Goal: Information Seeking & Learning: Learn about a topic

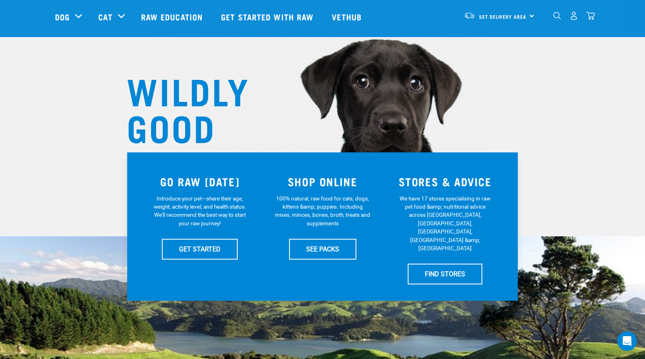
scroll to position [163, 0]
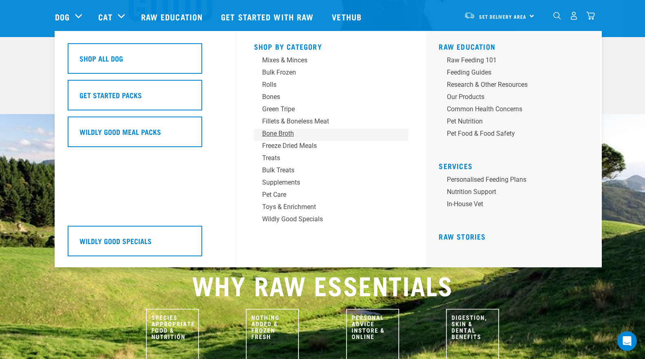
click at [285, 135] on div "Bone Broth" at bounding box center [325, 134] width 127 height 10
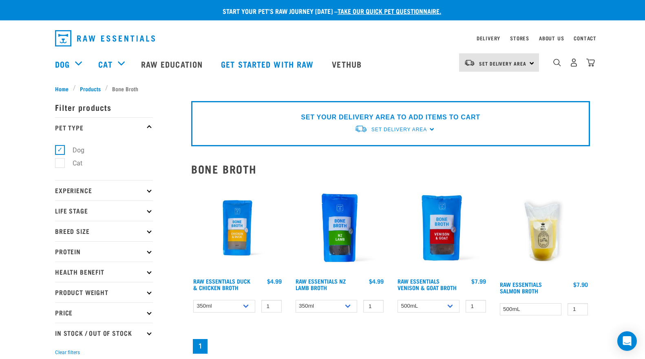
click at [118, 193] on p "Experience" at bounding box center [104, 190] width 98 height 20
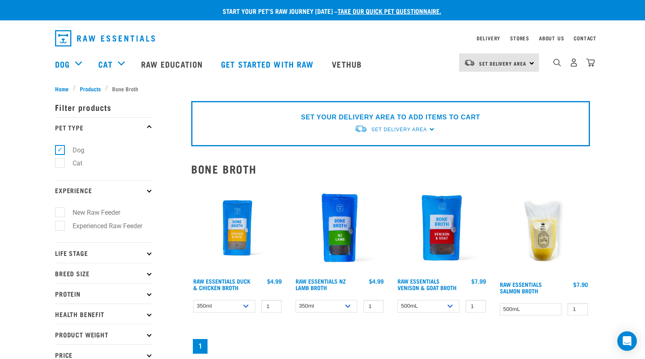
click at [118, 193] on p "Experience" at bounding box center [104, 190] width 98 height 20
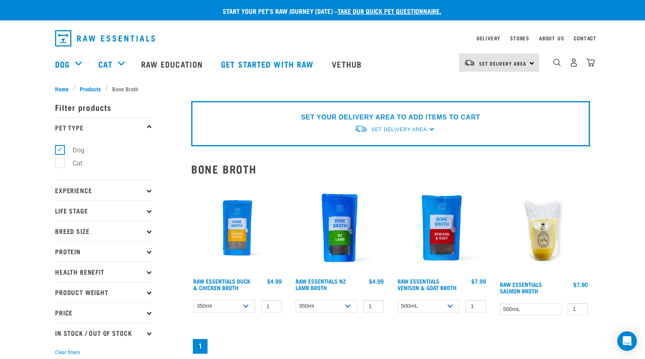
click at [119, 211] on p "Life Stage" at bounding box center [104, 211] width 98 height 20
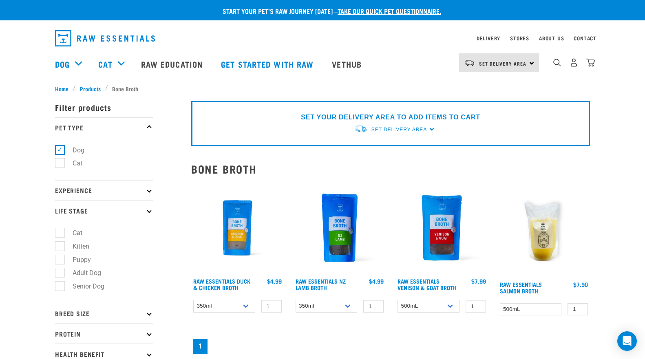
click at [109, 211] on p "Life Stage" at bounding box center [104, 211] width 98 height 20
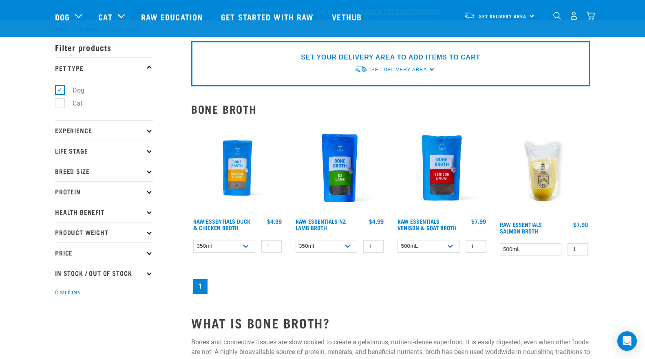
scroll to position [82, 0]
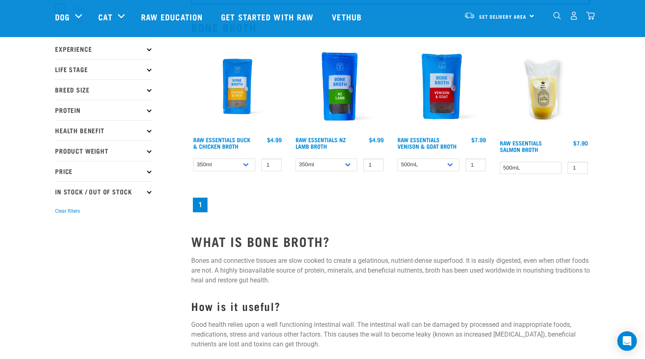
click at [93, 133] on p "Health Benefit" at bounding box center [104, 130] width 98 height 20
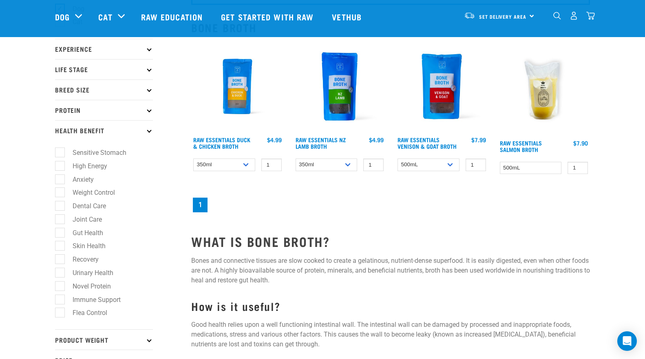
click at [93, 133] on p "Health Benefit" at bounding box center [104, 130] width 98 height 20
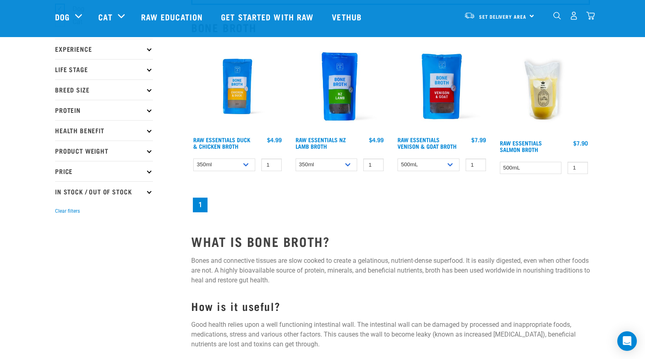
click at [105, 152] on p "Product Weight" at bounding box center [104, 151] width 98 height 20
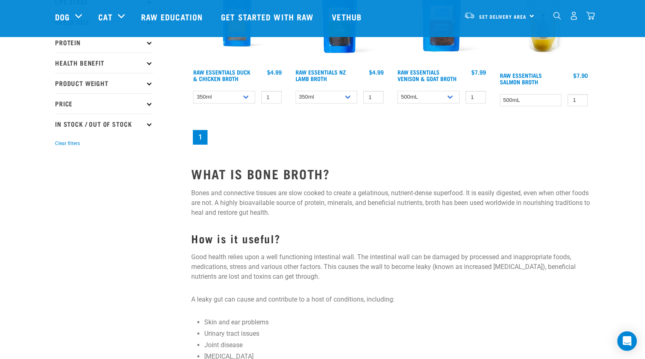
scroll to position [0, 0]
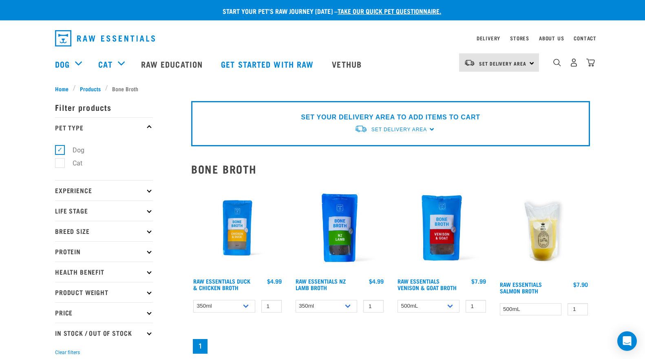
click at [241, 222] on img at bounding box center [237, 228] width 93 height 93
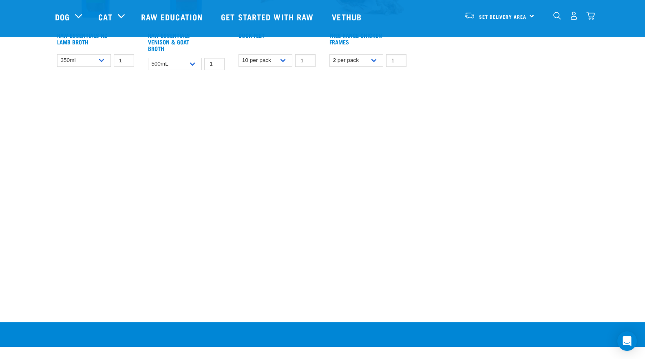
scroll to position [367, 0]
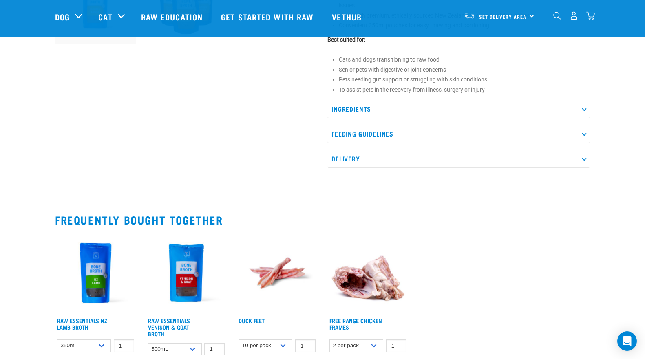
click at [365, 101] on p "Ingredients" at bounding box center [459, 109] width 263 height 18
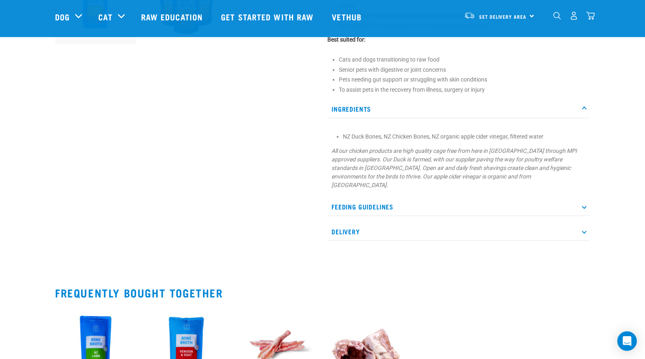
click at [370, 198] on p "Feeding Guidelines" at bounding box center [459, 207] width 263 height 18
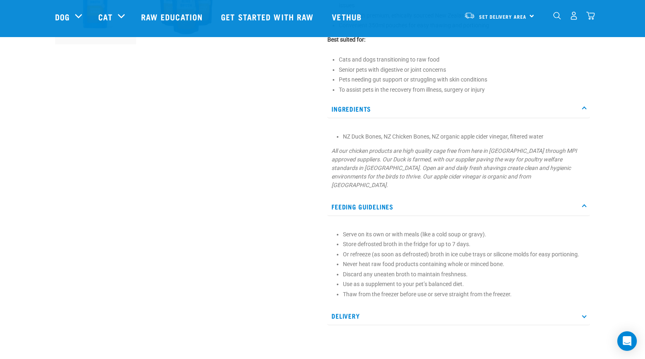
scroll to position [408, 0]
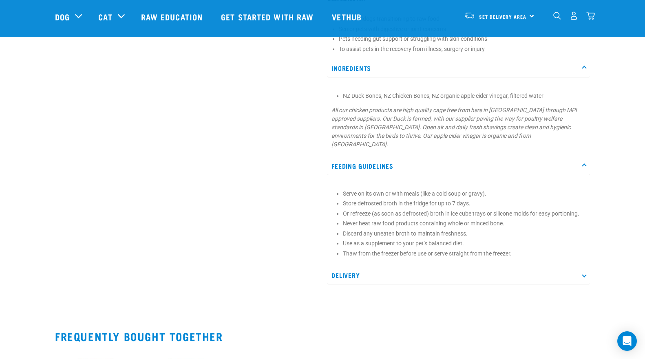
click at [342, 266] on p "Delivery" at bounding box center [459, 275] width 263 height 18
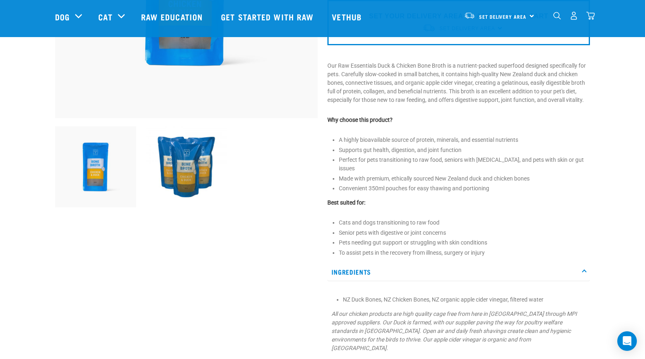
scroll to position [0, 0]
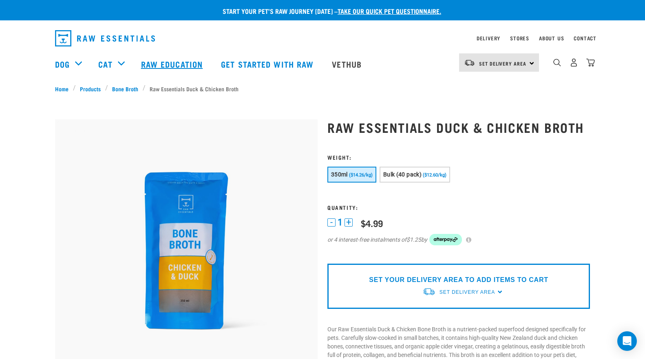
click at [190, 64] on link "Raw Education" at bounding box center [173, 64] width 80 height 33
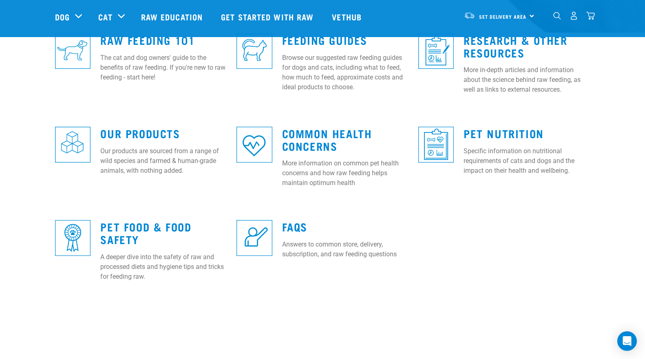
scroll to position [204, 0]
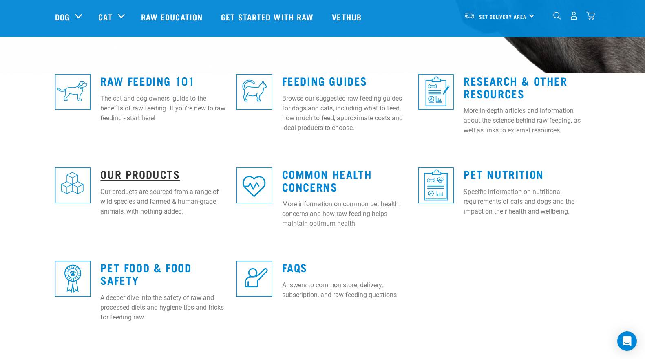
click at [129, 173] on link "Our Products" at bounding box center [140, 174] width 80 height 6
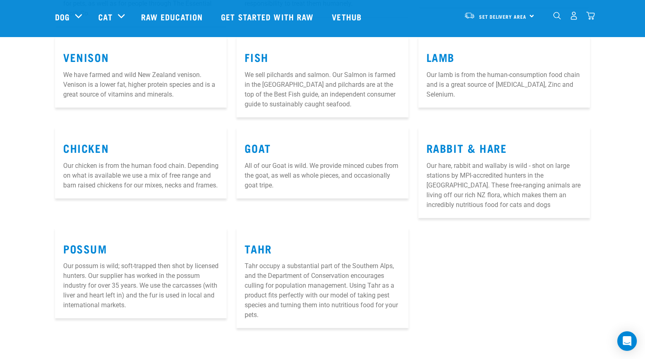
scroll to position [245, 0]
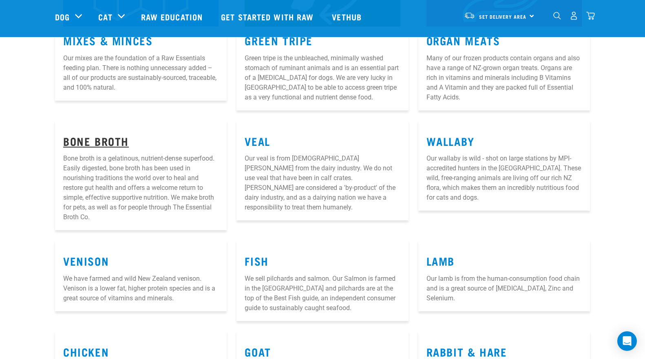
click at [84, 142] on link "Bone Broth" at bounding box center [96, 141] width 66 height 6
